Goal: Task Accomplishment & Management: Manage account settings

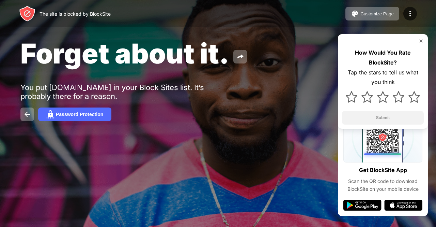
click at [423, 41] on img at bounding box center [420, 40] width 5 height 5
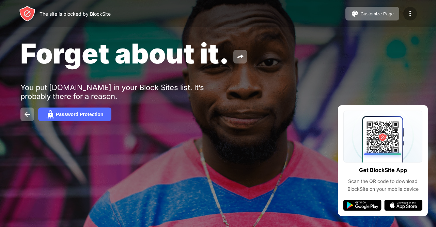
click at [409, 16] on img at bounding box center [410, 14] width 8 height 8
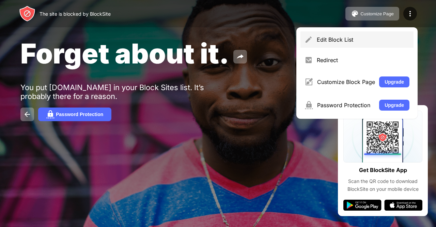
click at [355, 43] on div "Edit Block List" at bounding box center [363, 39] width 93 height 7
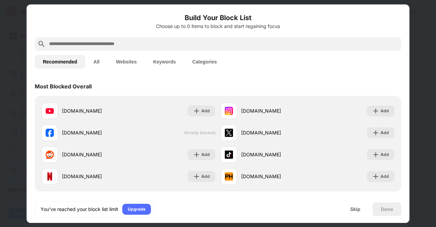
click at [98, 60] on button "All" at bounding box center [96, 62] width 22 height 14
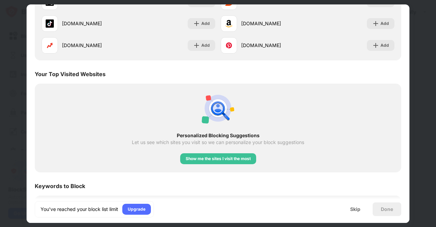
scroll to position [1090, 0]
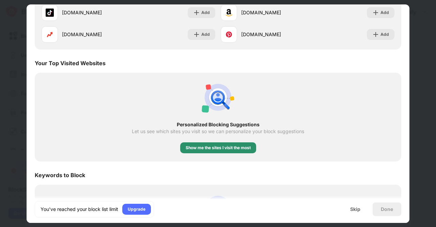
click at [209, 148] on div "Show me the sites I visit the most" at bounding box center [218, 147] width 65 height 7
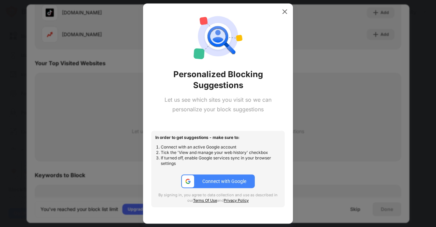
click at [237, 182] on div "Connect with Google" at bounding box center [224, 180] width 44 height 5
click at [238, 180] on div "Connect with Google" at bounding box center [224, 180] width 44 height 5
click at [286, 13] on img at bounding box center [284, 11] width 7 height 7
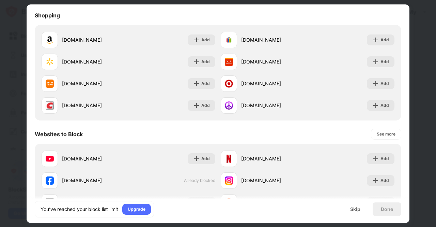
scroll to position [913, 0]
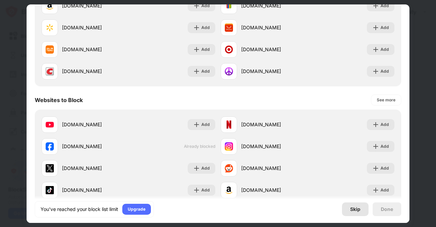
click at [356, 210] on div "Skip" at bounding box center [355, 208] width 10 height 5
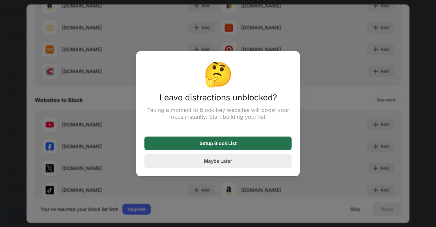
click at [242, 148] on div "Setup Block List" at bounding box center [217, 143] width 147 height 14
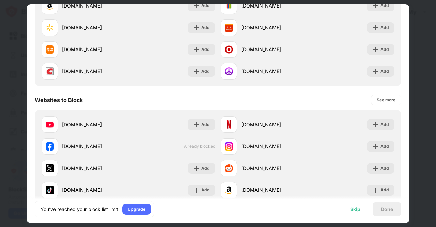
click at [352, 212] on div "Skip" at bounding box center [355, 209] width 27 height 14
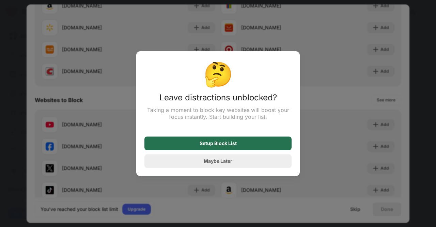
click at [221, 140] on div "Setup Block List" at bounding box center [217, 143] width 147 height 14
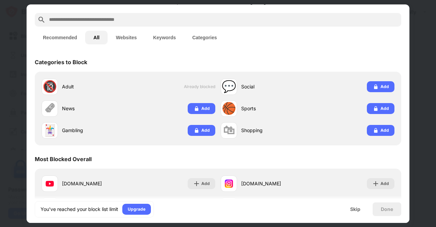
scroll to position [0, 0]
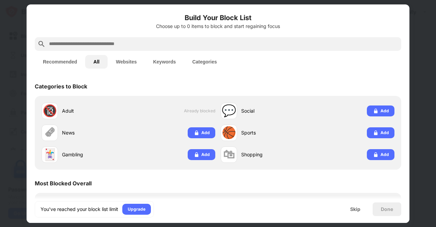
click at [93, 62] on button "All" at bounding box center [96, 62] width 22 height 14
click at [129, 62] on button "Websites" at bounding box center [126, 62] width 37 height 14
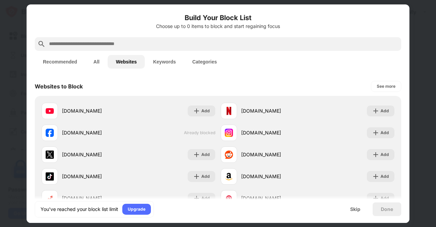
drag, startPoint x: 192, startPoint y: 132, endPoint x: 236, endPoint y: 40, distance: 102.3
click at [236, 40] on div at bounding box center [218, 44] width 367 height 14
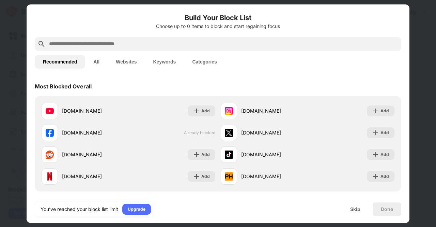
click at [99, 64] on button "All" at bounding box center [96, 62] width 22 height 14
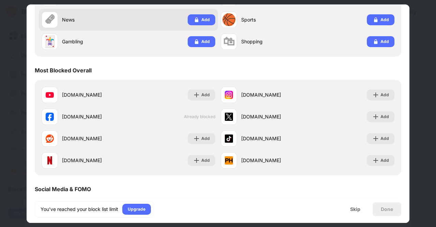
scroll to position [102, 0]
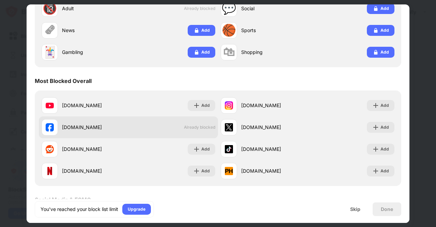
drag, startPoint x: 51, startPoint y: 124, endPoint x: 43, endPoint y: 124, distance: 8.2
click at [42, 124] on div at bounding box center [50, 127] width 16 height 16
click at [72, 132] on div "[DOMAIN_NAME]" at bounding box center [85, 127] width 87 height 16
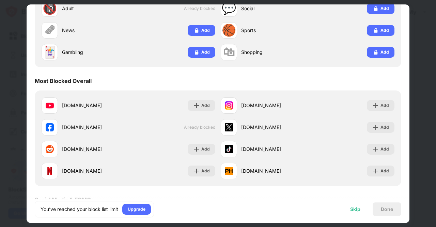
drag, startPoint x: 72, startPoint y: 132, endPoint x: 353, endPoint y: 210, distance: 291.6
click at [353, 210] on div "Skip" at bounding box center [355, 208] width 10 height 5
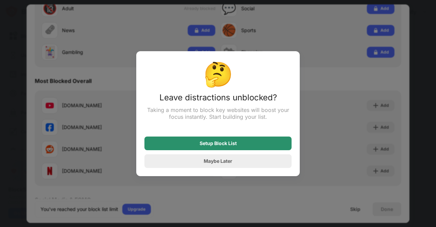
click at [234, 144] on div "Setup Block List" at bounding box center [218, 142] width 37 height 5
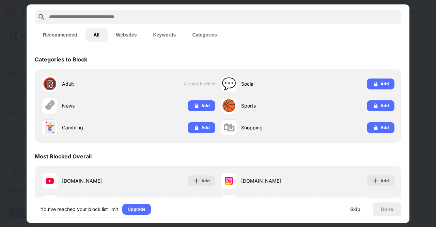
scroll to position [0, 0]
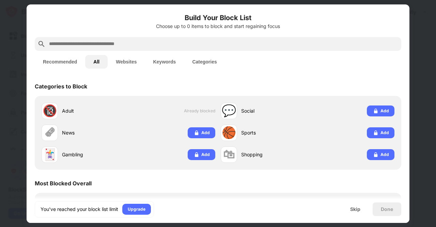
click at [65, 60] on button "Recommended" at bounding box center [60, 62] width 50 height 14
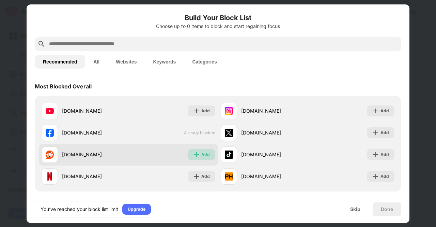
click at [194, 153] on img at bounding box center [196, 154] width 7 height 7
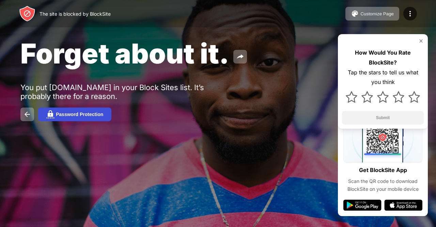
click at [104, 116] on button "Password Protection" at bounding box center [74, 114] width 73 height 14
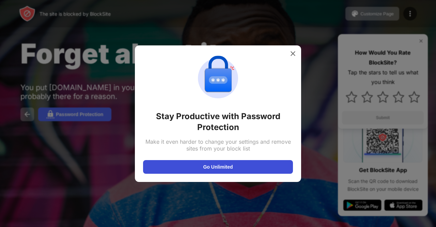
click at [230, 167] on button "Go Unlimited" at bounding box center [218, 167] width 150 height 14
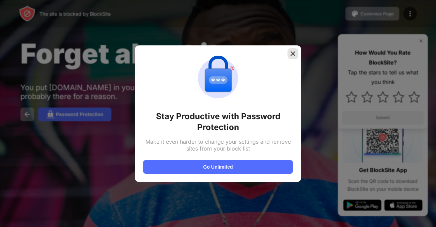
click at [294, 55] on img at bounding box center [293, 53] width 7 height 7
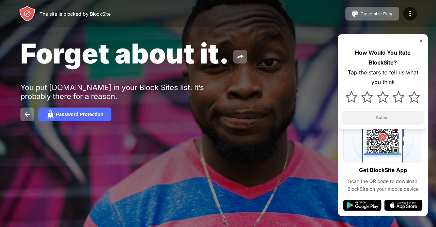
click at [365, 203] on img at bounding box center [362, 204] width 38 height 11
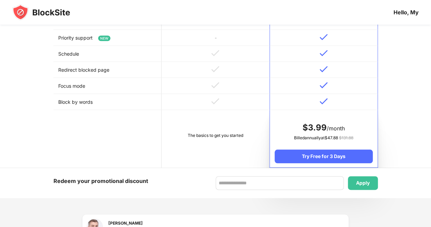
scroll to position [239, 0]
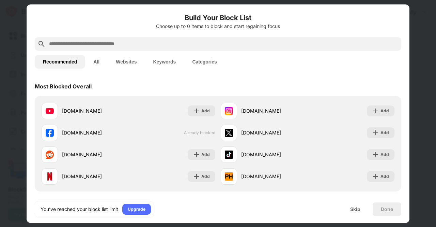
click at [101, 62] on button "All" at bounding box center [96, 62] width 22 height 14
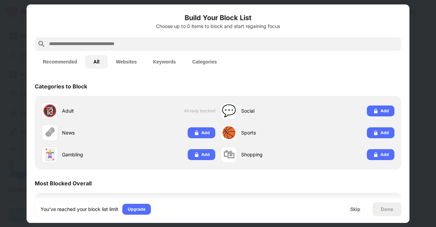
click at [129, 60] on button "Websites" at bounding box center [126, 62] width 37 height 14
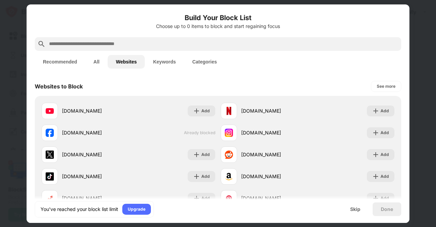
drag, startPoint x: 380, startPoint y: 112, endPoint x: 247, endPoint y: 72, distance: 138.9
click at [247, 72] on div "Recommended All Websites Keywords Categories" at bounding box center [218, 62] width 367 height 22
drag, startPoint x: 229, startPoint y: 108, endPoint x: 328, endPoint y: 51, distance: 114.4
click at [328, 51] on div "Recommended All Websites Keywords Categories" at bounding box center [218, 62] width 367 height 22
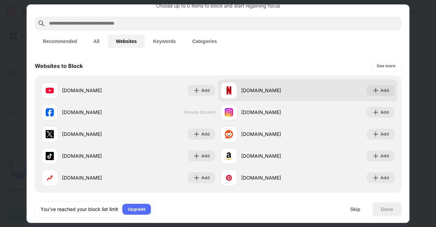
scroll to position [34, 0]
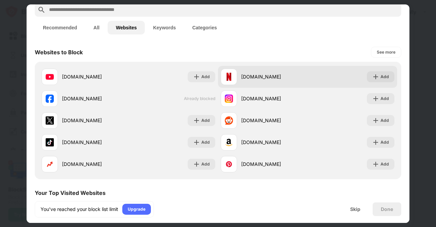
click at [236, 77] on div "[DOMAIN_NAME]" at bounding box center [264, 76] width 87 height 16
click at [235, 77] on div "[DOMAIN_NAME]" at bounding box center [264, 76] width 87 height 16
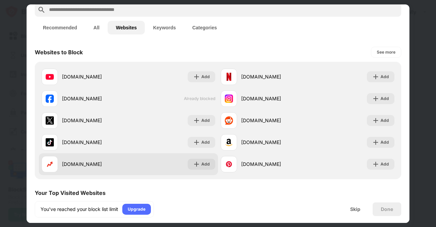
drag, startPoint x: 235, startPoint y: 77, endPoint x: 87, endPoint y: 163, distance: 171.7
click at [87, 163] on div "[DOMAIN_NAME]" at bounding box center [95, 163] width 66 height 7
drag, startPoint x: 87, startPoint y: 163, endPoint x: 169, endPoint y: 169, distance: 82.7
click at [169, 169] on div "[DOMAIN_NAME] Add" at bounding box center [128, 164] width 179 height 22
click at [194, 164] on img at bounding box center [196, 163] width 7 height 7
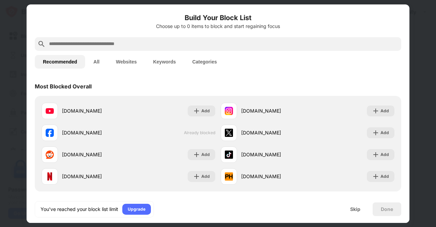
click at [205, 63] on button "Categories" at bounding box center [204, 62] width 41 height 14
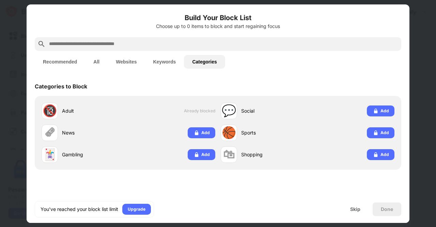
click at [172, 62] on button "Keywords" at bounding box center [164, 62] width 39 height 14
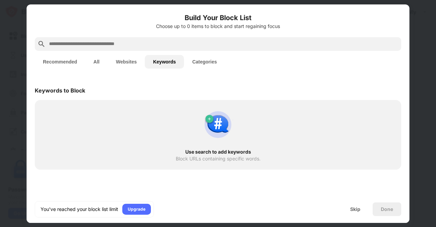
click at [214, 62] on button "Categories" at bounding box center [204, 62] width 41 height 14
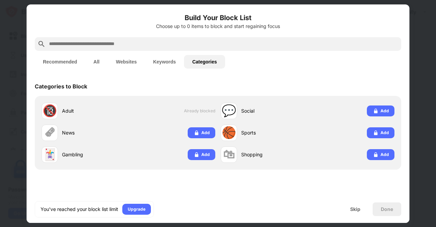
click at [135, 60] on button "Websites" at bounding box center [126, 62] width 37 height 14
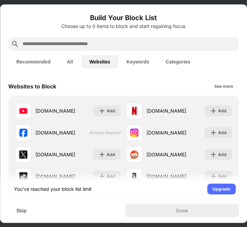
click at [140, 63] on button "Keywords" at bounding box center [137, 62] width 39 height 14
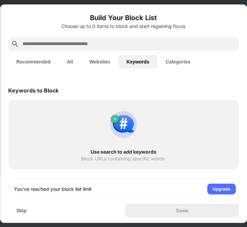
click at [177, 61] on button "Categories" at bounding box center [177, 62] width 41 height 14
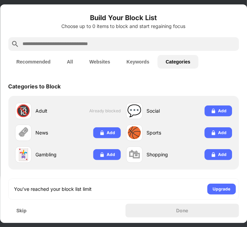
click at [74, 60] on button "All" at bounding box center [70, 62] width 22 height 14
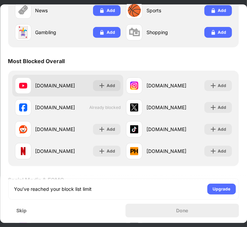
scroll to position [136, 0]
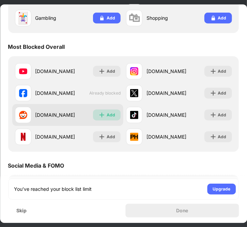
click at [102, 113] on img at bounding box center [102, 114] width 7 height 7
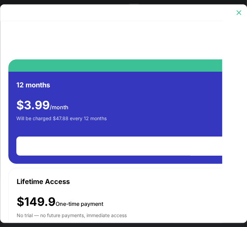
click at [238, 16] on div at bounding box center [238, 12] width 11 height 11
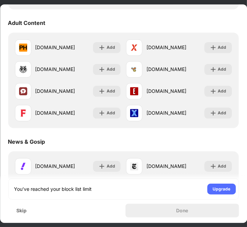
scroll to position [375, 0]
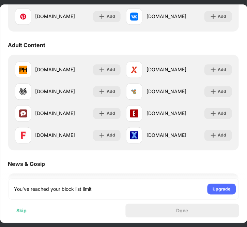
click at [25, 209] on div "Skip" at bounding box center [21, 210] width 10 height 5
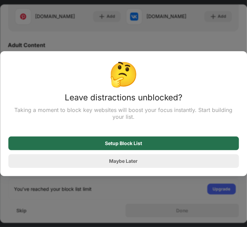
click at [150, 147] on div "Setup Block List" at bounding box center [123, 143] width 231 height 14
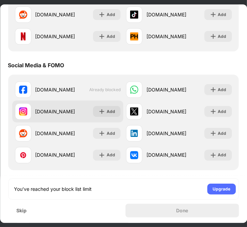
scroll to position [239, 0]
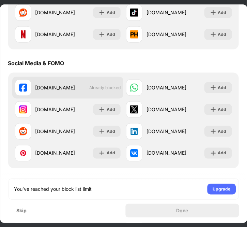
click at [36, 79] on div "[DOMAIN_NAME]" at bounding box center [45, 87] width 60 height 16
click at [41, 90] on div "[DOMAIN_NAME]" at bounding box center [55, 87] width 40 height 7
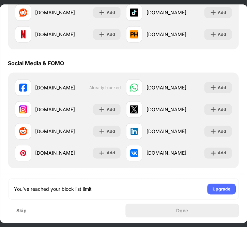
drag, startPoint x: 41, startPoint y: 90, endPoint x: 217, endPoint y: 66, distance: 178.1
click at [217, 66] on div "Social Media & FOMO" at bounding box center [123, 62] width 231 height 19
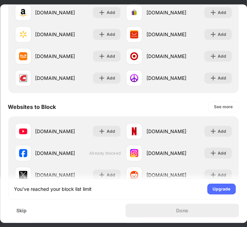
scroll to position [954, 0]
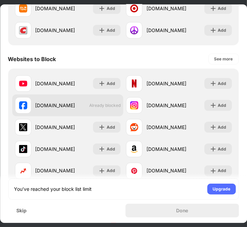
drag, startPoint x: 57, startPoint y: 104, endPoint x: 22, endPoint y: 104, distance: 35.1
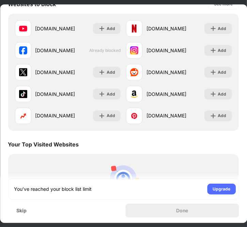
scroll to position [1152, 0]
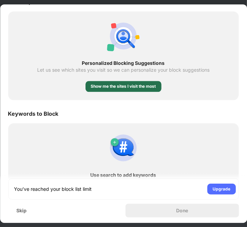
click at [126, 85] on div "Show me the sites I visit the most" at bounding box center [123, 86] width 65 height 7
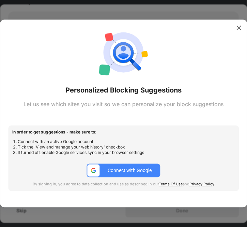
click at [119, 168] on div "Connect with Google" at bounding box center [130, 170] width 44 height 5
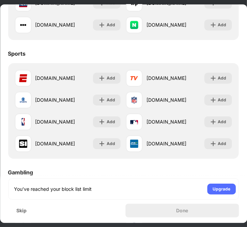
scroll to position [603, 0]
